Goal: Information Seeking & Learning: Learn about a topic

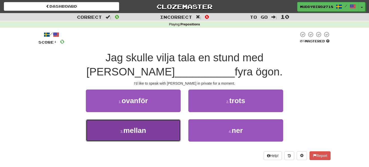
click at [138, 122] on button "3 . mellan" at bounding box center [133, 130] width 95 height 22
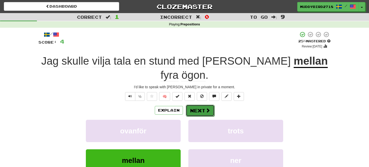
click at [202, 105] on button "Next" at bounding box center [200, 111] width 29 height 12
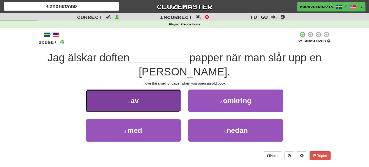
click at [167, 106] on button "1 . av" at bounding box center [133, 101] width 95 height 22
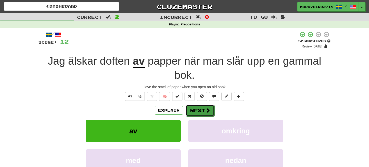
click at [203, 112] on button "Next" at bounding box center [200, 111] width 29 height 12
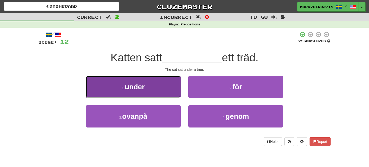
click at [166, 95] on button "1 . under" at bounding box center [133, 87] width 95 height 22
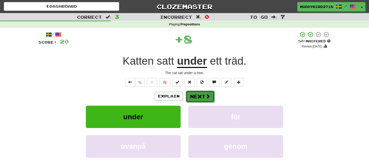
click at [196, 98] on button "Next" at bounding box center [200, 97] width 29 height 12
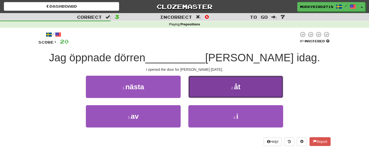
click at [205, 93] on button "2 . åt" at bounding box center [236, 87] width 95 height 22
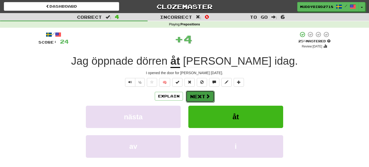
click at [202, 96] on button "Next" at bounding box center [200, 97] width 29 height 12
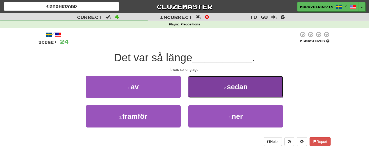
click at [212, 91] on button "2 . sedan" at bounding box center [236, 87] width 95 height 22
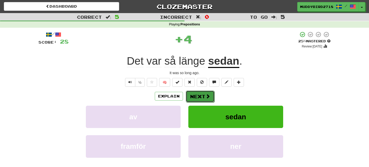
click at [196, 94] on button "Next" at bounding box center [200, 97] width 29 height 12
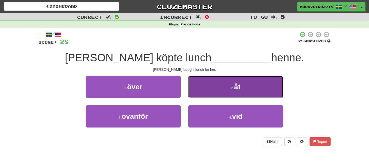
click at [194, 95] on button "2 . åt" at bounding box center [236, 87] width 95 height 22
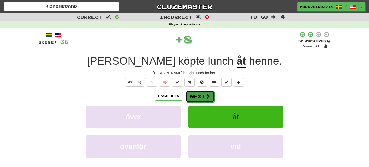
click at [193, 98] on button "Next" at bounding box center [200, 97] width 29 height 12
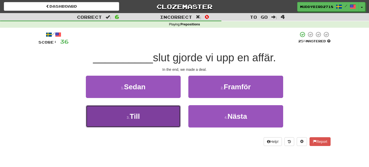
click at [168, 116] on button "3 . Till" at bounding box center [133, 116] width 95 height 22
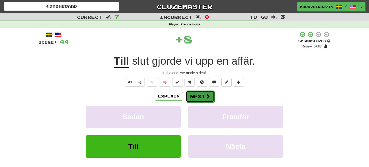
click at [200, 97] on button "Next" at bounding box center [200, 97] width 29 height 12
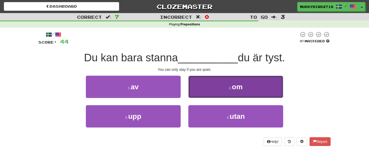
click at [245, 90] on button "2 . om" at bounding box center [236, 87] width 95 height 22
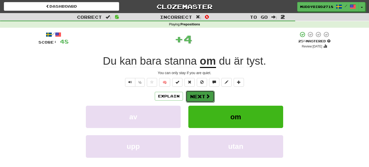
click at [195, 99] on button "Next" at bounding box center [200, 97] width 29 height 12
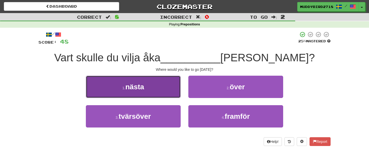
click at [164, 93] on button "1 . nästa" at bounding box center [133, 87] width 95 height 22
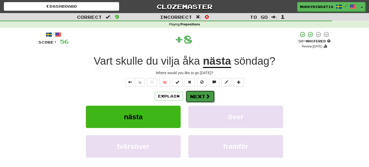
click at [203, 96] on button "Next" at bounding box center [200, 97] width 29 height 12
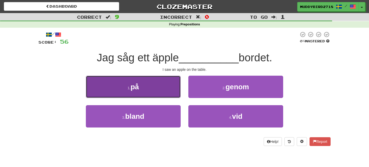
click at [167, 96] on button "1 . på" at bounding box center [133, 87] width 95 height 22
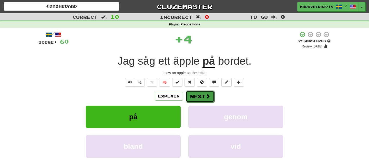
click at [199, 96] on button "Next" at bounding box center [200, 97] width 29 height 12
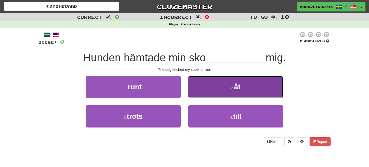
click at [196, 96] on button "2 . åt" at bounding box center [236, 87] width 95 height 22
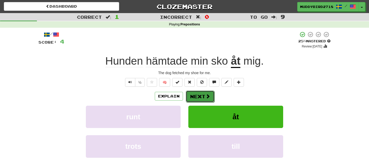
click at [202, 97] on button "Next" at bounding box center [200, 97] width 29 height 12
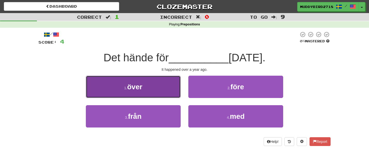
click at [170, 90] on button "1 . över" at bounding box center [133, 87] width 95 height 22
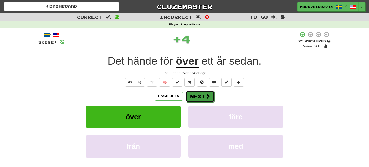
click at [195, 97] on button "Next" at bounding box center [200, 97] width 29 height 12
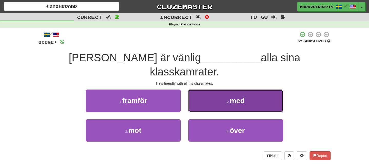
click at [211, 93] on button "2 . med" at bounding box center [236, 101] width 95 height 22
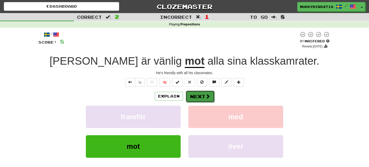
click at [207, 97] on span at bounding box center [208, 96] width 5 height 5
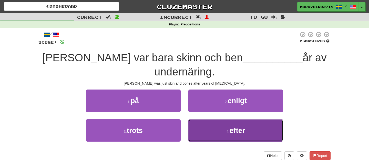
click at [249, 119] on button "4 . efter" at bounding box center [236, 130] width 95 height 22
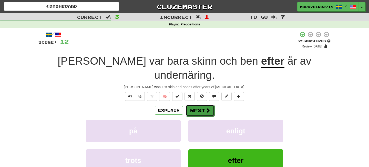
click at [205, 105] on button "Next" at bounding box center [200, 111] width 29 height 12
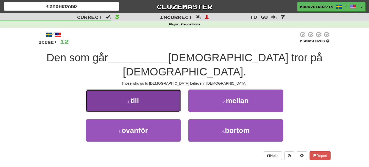
click at [165, 90] on button "1 . till" at bounding box center [133, 101] width 95 height 22
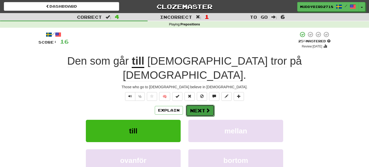
click at [201, 105] on button "Next" at bounding box center [200, 111] width 29 height 12
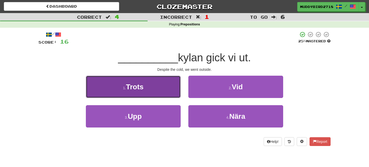
click at [157, 88] on button "1 . Trots" at bounding box center [133, 87] width 95 height 22
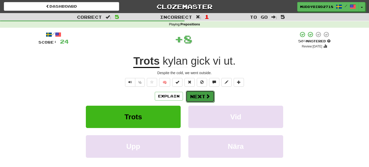
click at [200, 97] on button "Next" at bounding box center [200, 97] width 29 height 12
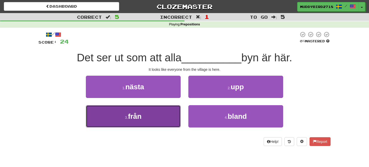
click at [152, 118] on button "3 . från" at bounding box center [133, 116] width 95 height 22
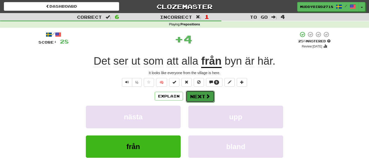
click at [205, 95] on button "Next" at bounding box center [200, 97] width 29 height 12
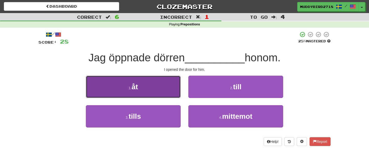
click at [176, 95] on button "1 . åt" at bounding box center [133, 87] width 95 height 22
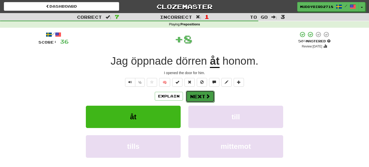
click at [202, 97] on button "Next" at bounding box center [200, 97] width 29 height 12
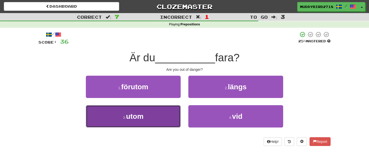
click at [169, 114] on button "3 . utom" at bounding box center [133, 116] width 95 height 22
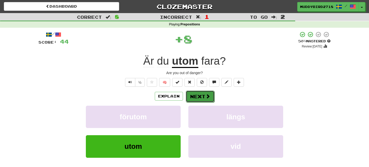
click at [205, 98] on button "Next" at bounding box center [200, 97] width 29 height 12
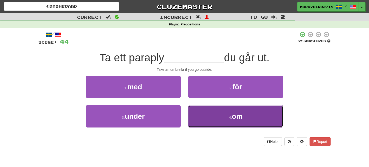
click at [221, 119] on button "4 . om" at bounding box center [236, 116] width 95 height 22
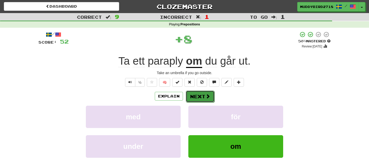
click at [203, 97] on button "Next" at bounding box center [200, 97] width 29 height 12
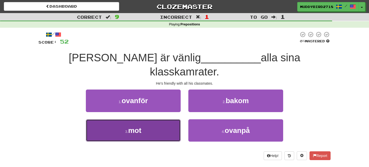
click at [163, 119] on button "3 . mot" at bounding box center [133, 130] width 95 height 22
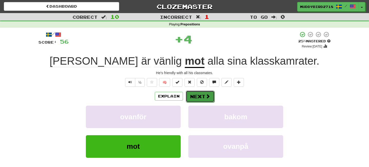
click at [201, 96] on button "Next" at bounding box center [200, 97] width 29 height 12
